Goal: Information Seeking & Learning: Learn about a topic

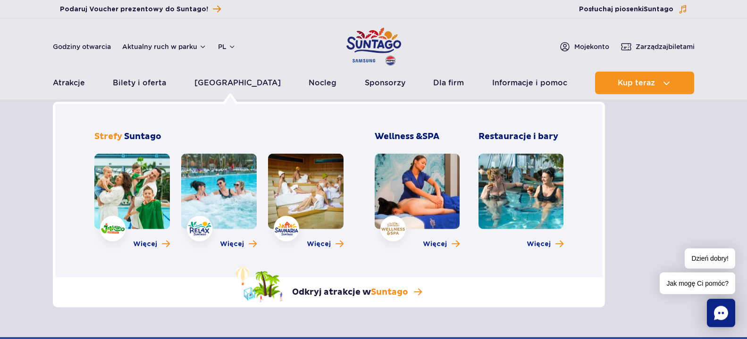
scroll to position [144, 0]
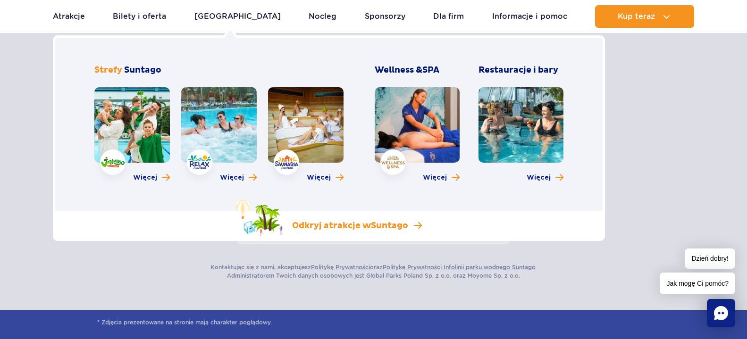
click at [399, 223] on span "Suntago" at bounding box center [389, 225] width 37 height 11
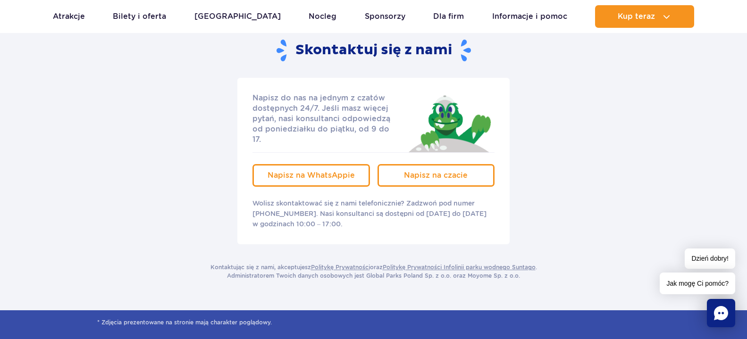
scroll to position [0, 0]
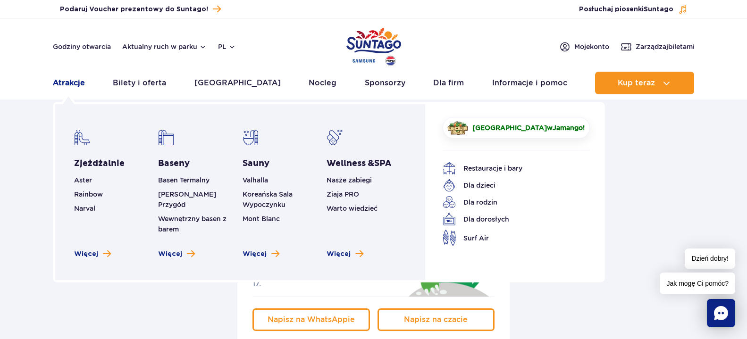
click at [73, 82] on link "Atrakcje" at bounding box center [69, 83] width 32 height 23
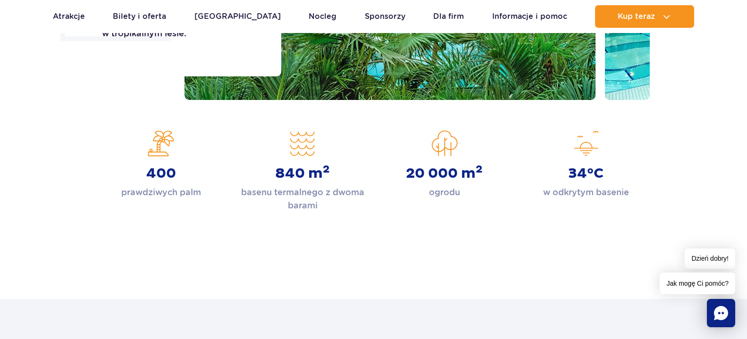
scroll to position [96, 0]
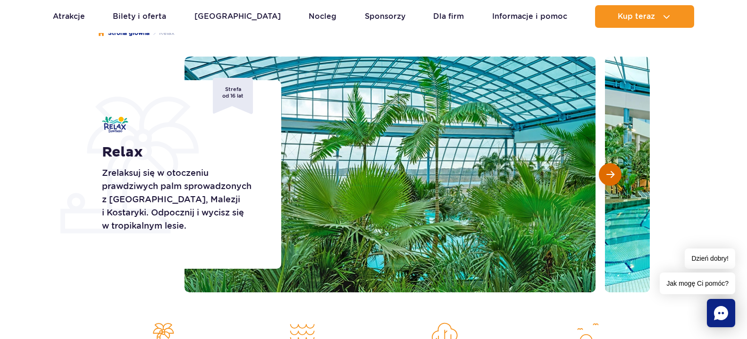
click at [608, 176] on span "Następny slajd" at bounding box center [610, 174] width 8 height 8
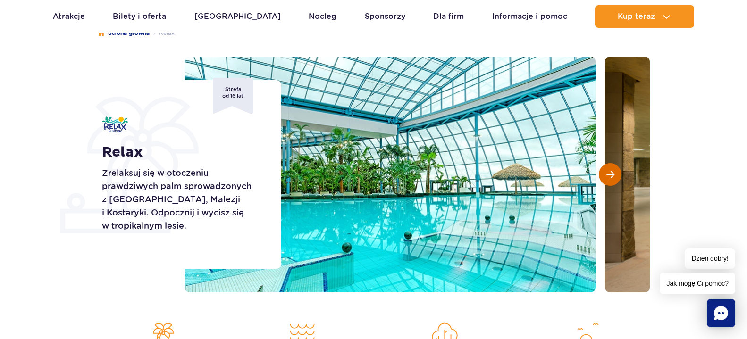
click at [608, 176] on span "Następny slajd" at bounding box center [610, 174] width 8 height 8
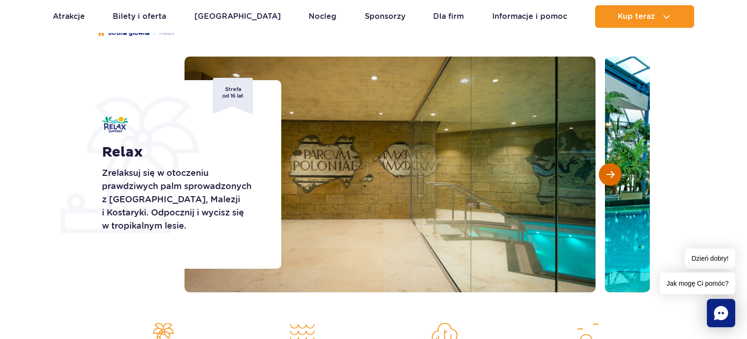
click at [608, 176] on span "Następny slajd" at bounding box center [610, 174] width 8 height 8
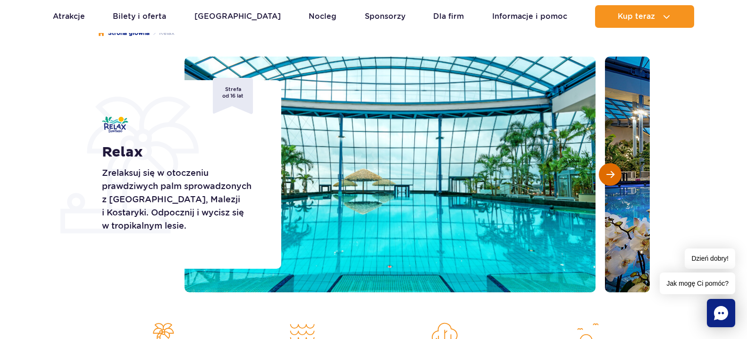
click at [608, 176] on span "Następny slajd" at bounding box center [610, 174] width 8 height 8
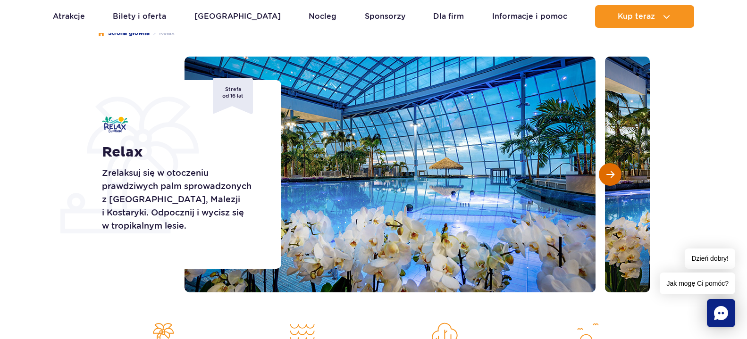
click at [608, 176] on span "Następny slajd" at bounding box center [610, 174] width 8 height 8
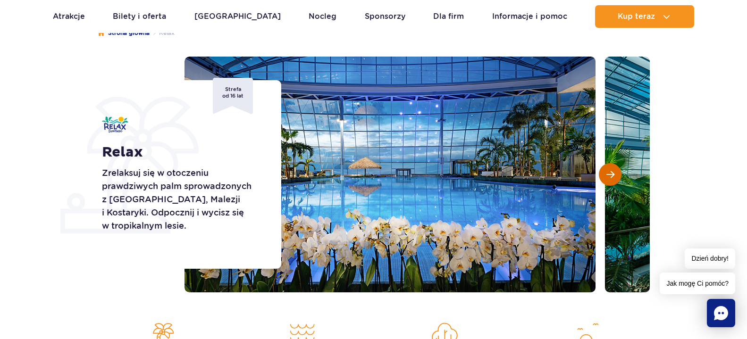
click at [608, 176] on span "Następny slajd" at bounding box center [610, 174] width 8 height 8
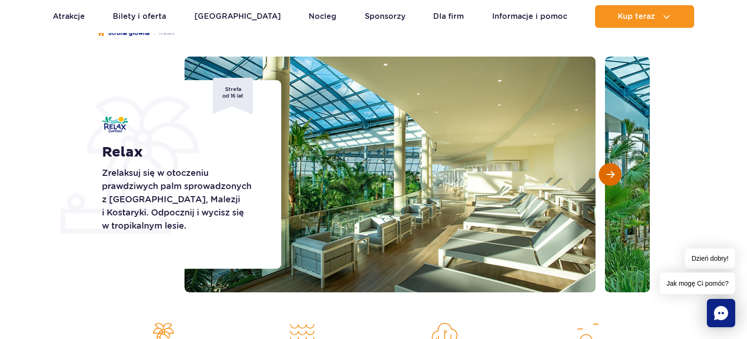
click at [608, 176] on span "Następny slajd" at bounding box center [610, 174] width 8 height 8
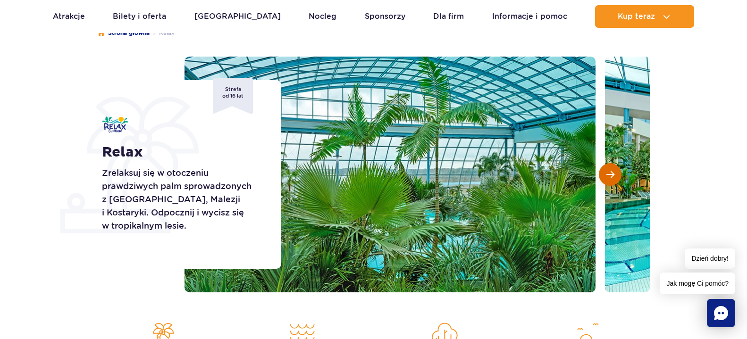
click at [608, 176] on span "Następny slajd" at bounding box center [610, 174] width 8 height 8
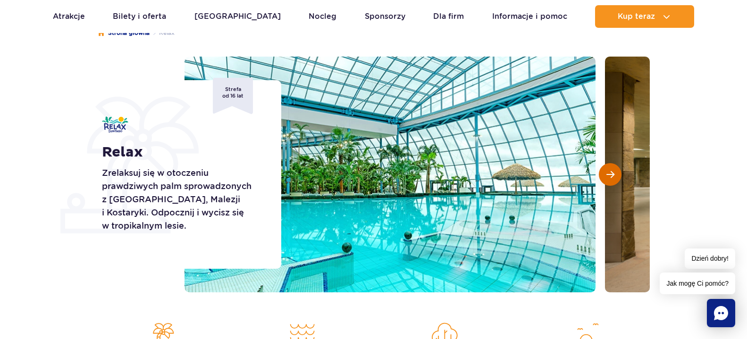
click at [608, 176] on span "Następny slajd" at bounding box center [610, 174] width 8 height 8
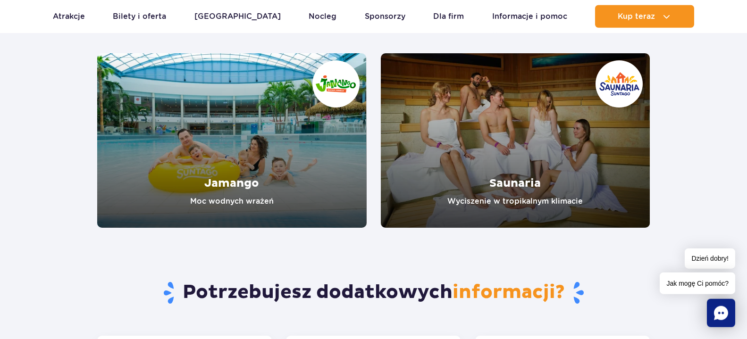
scroll to position [1541, 0]
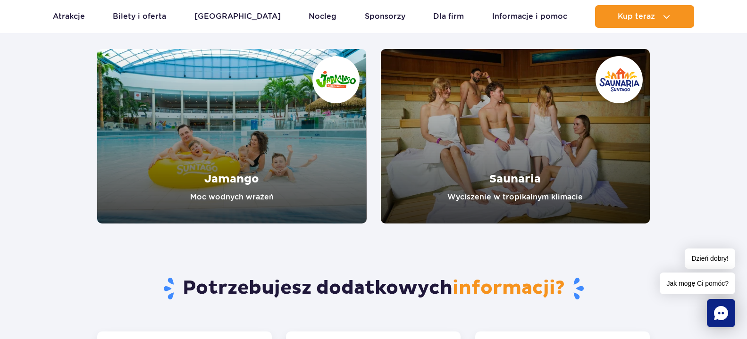
click at [15, 173] on section "Inne strefy Jamango Moc wodnych wrażeń Saunaria Wyciszenie w tropikalnym klimac…" at bounding box center [373, 82] width 747 height 284
click at [531, 118] on link "Saunaria" at bounding box center [515, 136] width 269 height 175
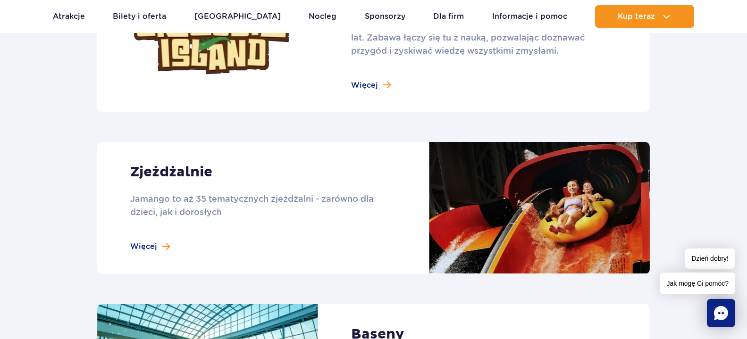
scroll to position [770, 0]
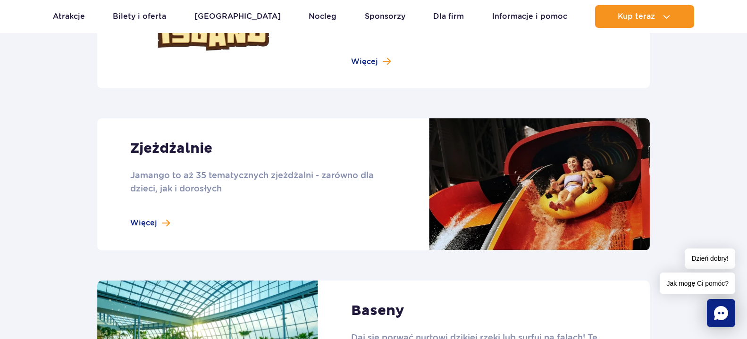
drag, startPoint x: 715, startPoint y: 109, endPoint x: 613, endPoint y: 35, distance: 125.6
click at [713, 105] on section "Atrakcje strefy Jamango Crocodile Island Nowość Crocodile Island to zainspirowa…" at bounding box center [373, 284] width 747 height 959
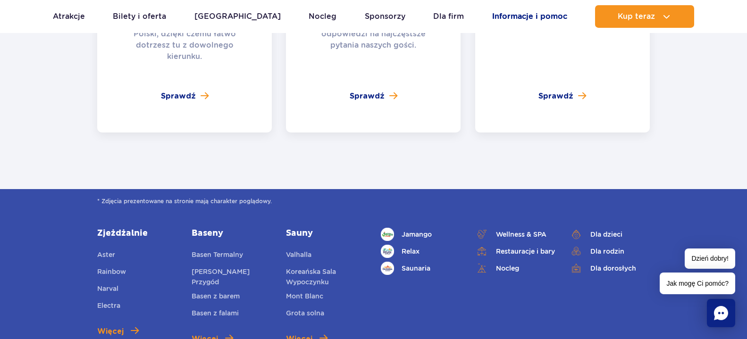
scroll to position [2118, 0]
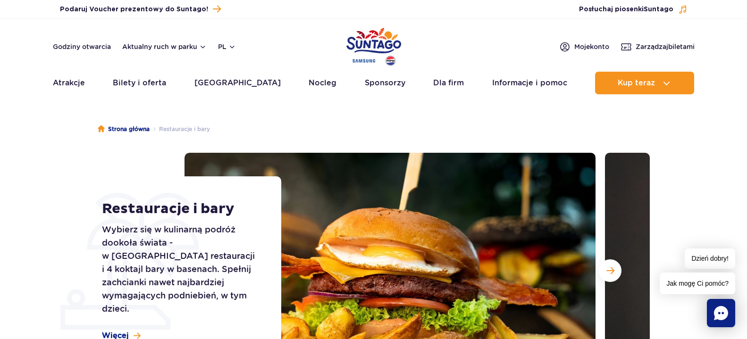
click at [366, 42] on img "Park of Poland" at bounding box center [373, 46] width 55 height 43
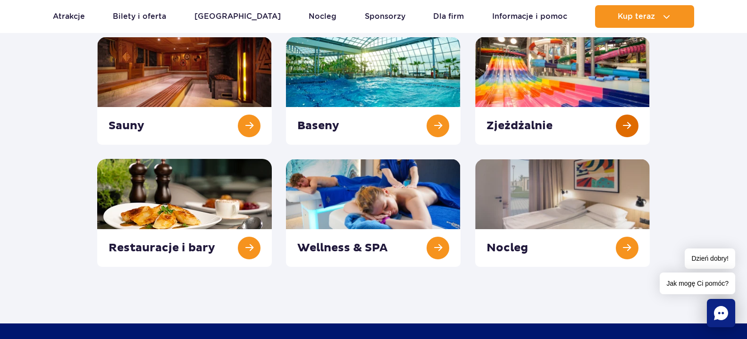
scroll to position [96, 0]
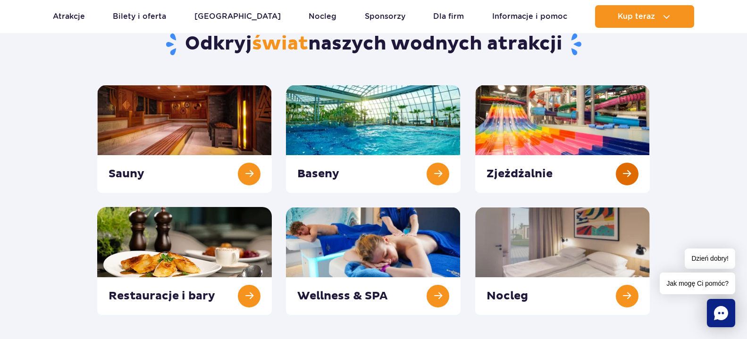
click at [548, 115] on link at bounding box center [562, 139] width 175 height 108
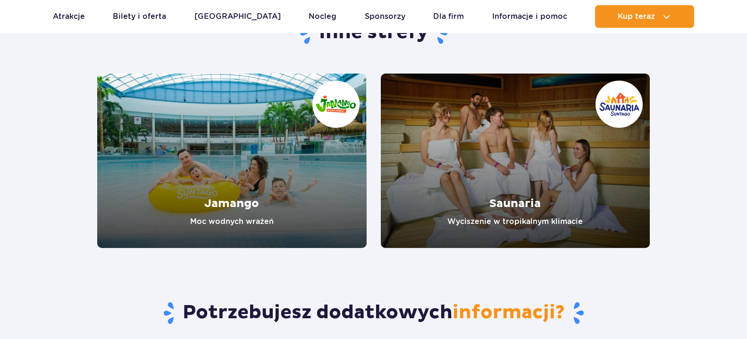
scroll to position [1434, 0]
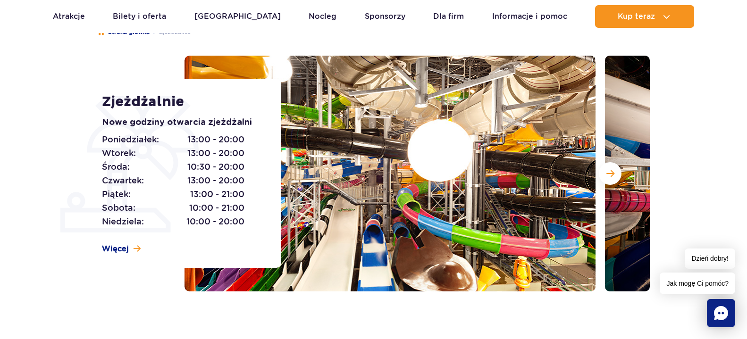
scroll to position [96, 0]
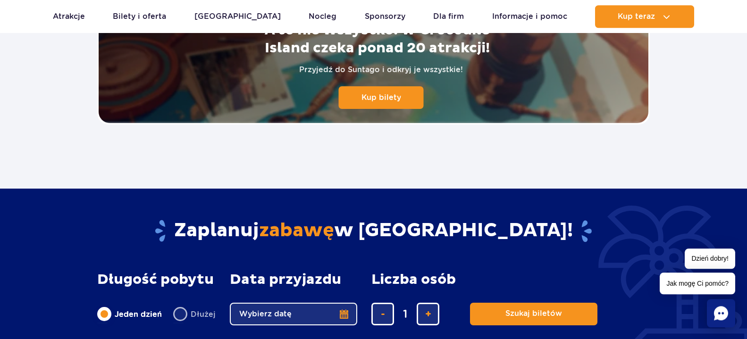
scroll to position [2263, 0]
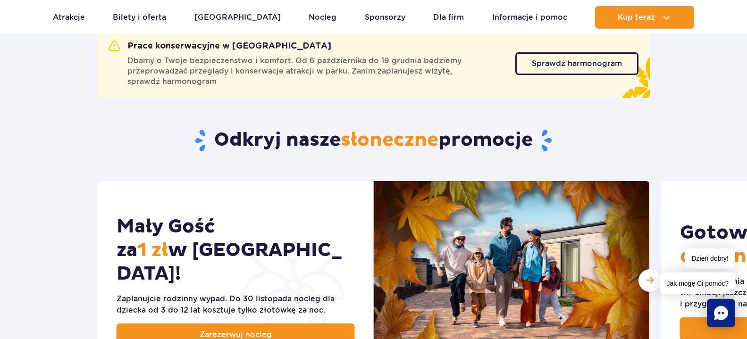
scroll to position [385, 0]
